Goal: Find specific page/section: Find specific page/section

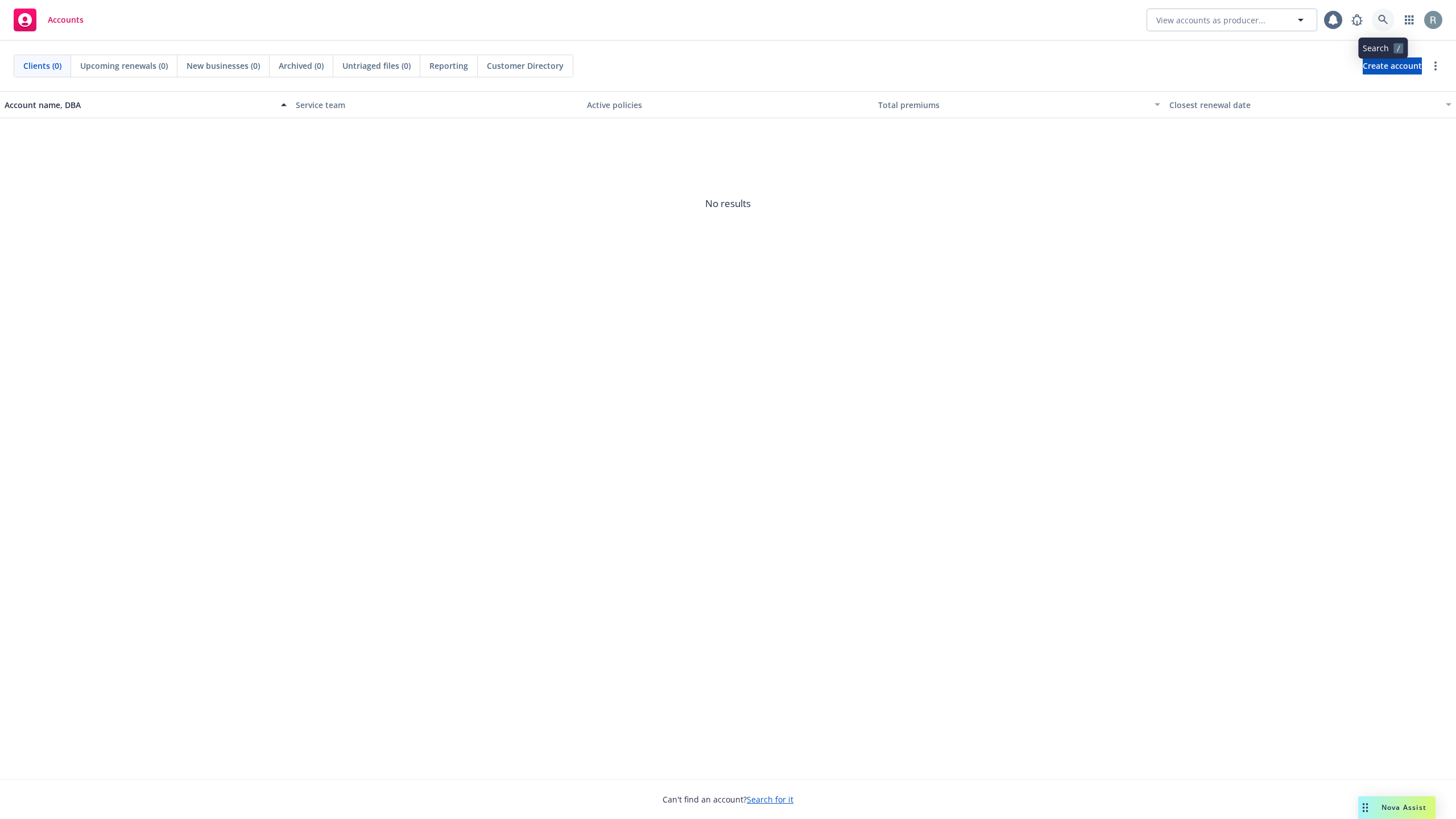
click at [1387, 15] on icon at bounding box center [1383, 20] width 10 height 10
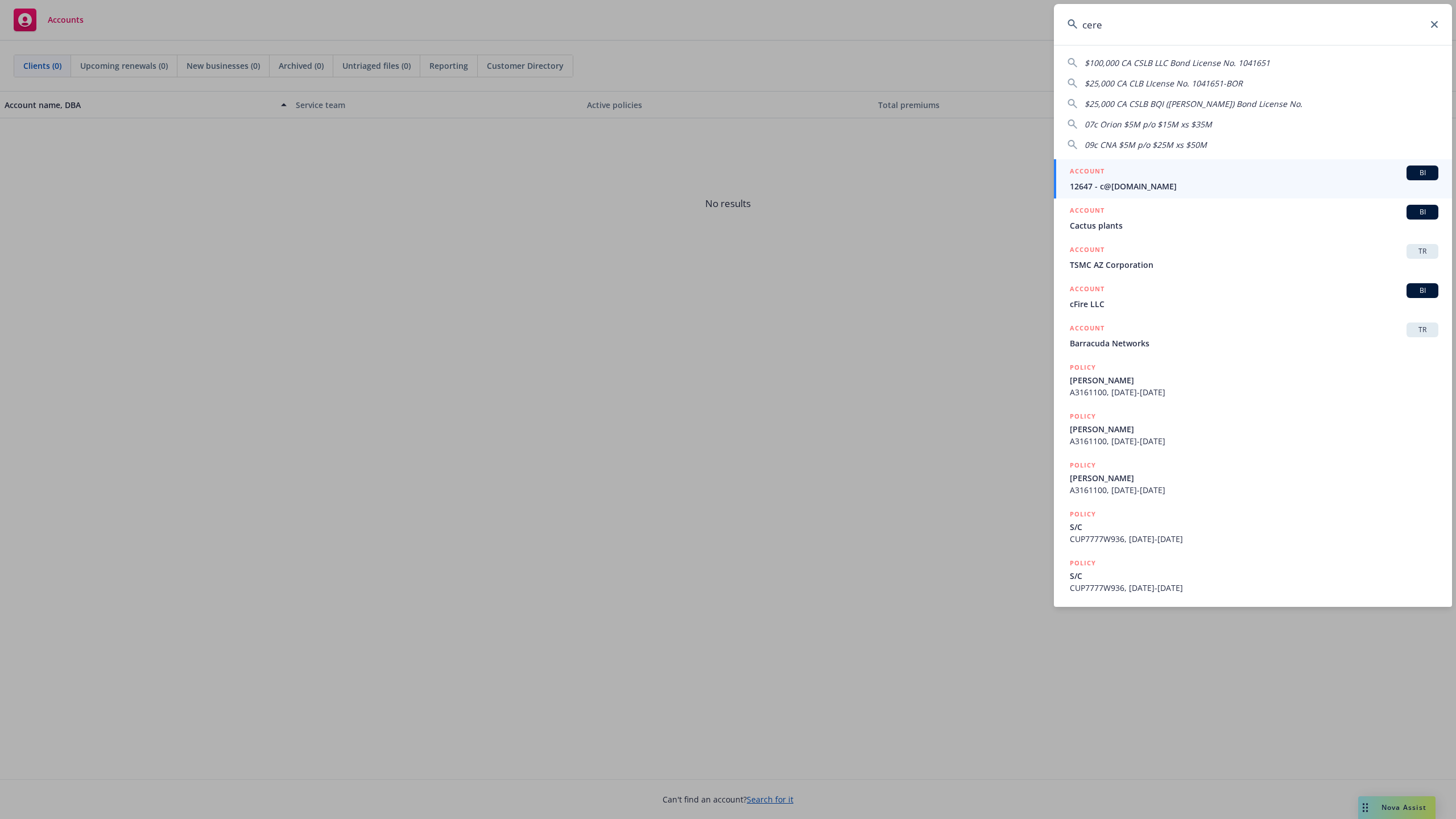
type input "cereb"
